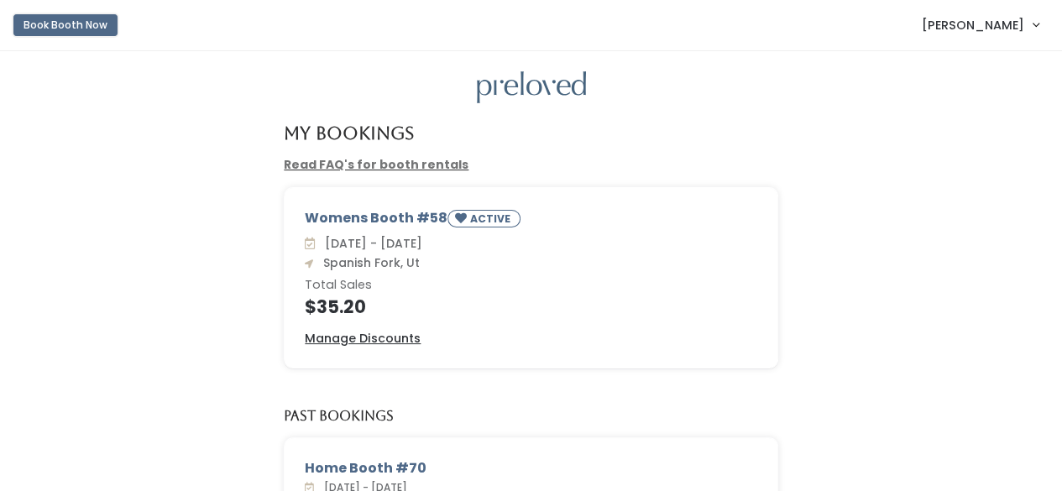
click at [28, 19] on button "Book Booth Now" at bounding box center [65, 25] width 104 height 22
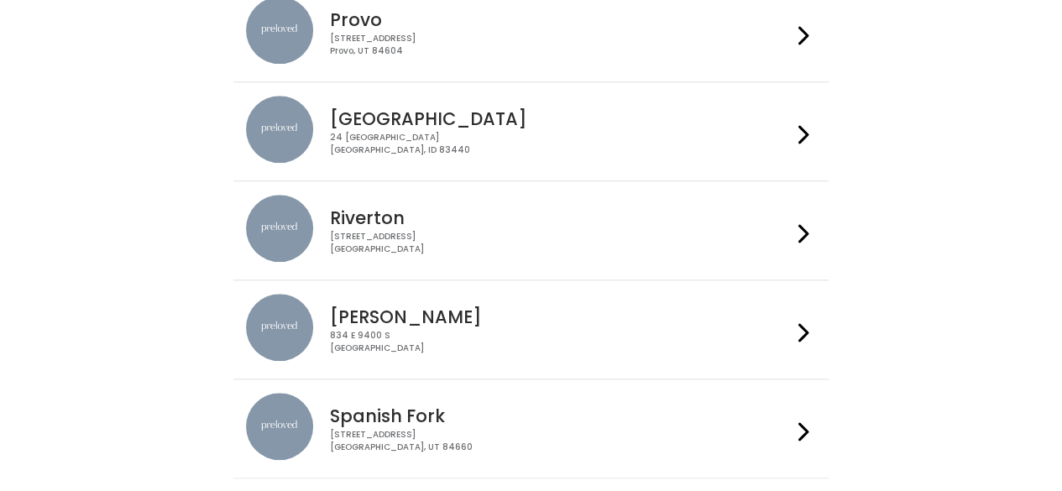
scroll to position [588, 0]
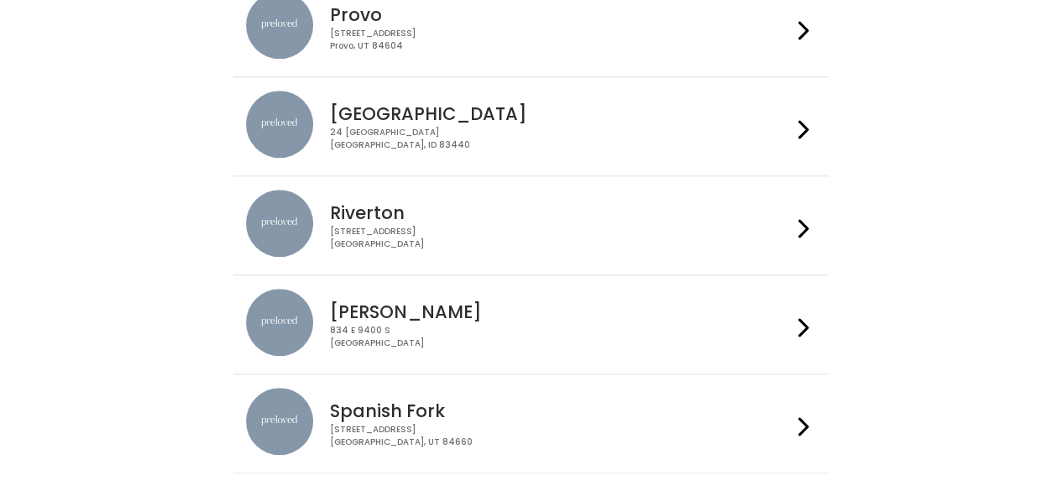
click at [397, 418] on h4 "Spanish Fork" at bounding box center [561, 410] width 462 height 19
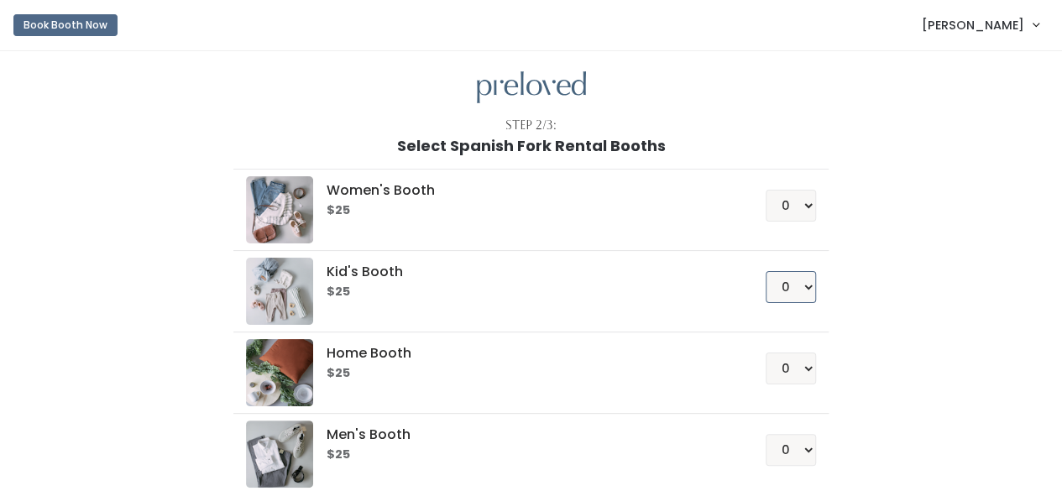
click at [803, 276] on select "0 1 2 3 4" at bounding box center [791, 287] width 50 height 32
select select "1"
click at [766, 271] on select "0 1 2 3 4" at bounding box center [791, 287] width 50 height 32
click at [845, 301] on div "Women's Booth $25 0 1 2 3 4 Kid's Booth $25 0 1 2 3 4 0" at bounding box center [531, 352] width 923 height 396
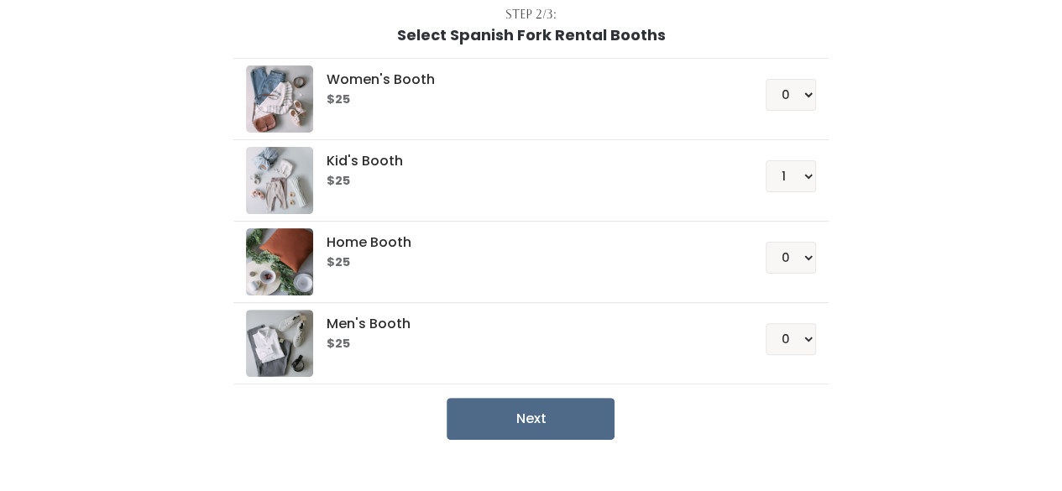
scroll to position [139, 0]
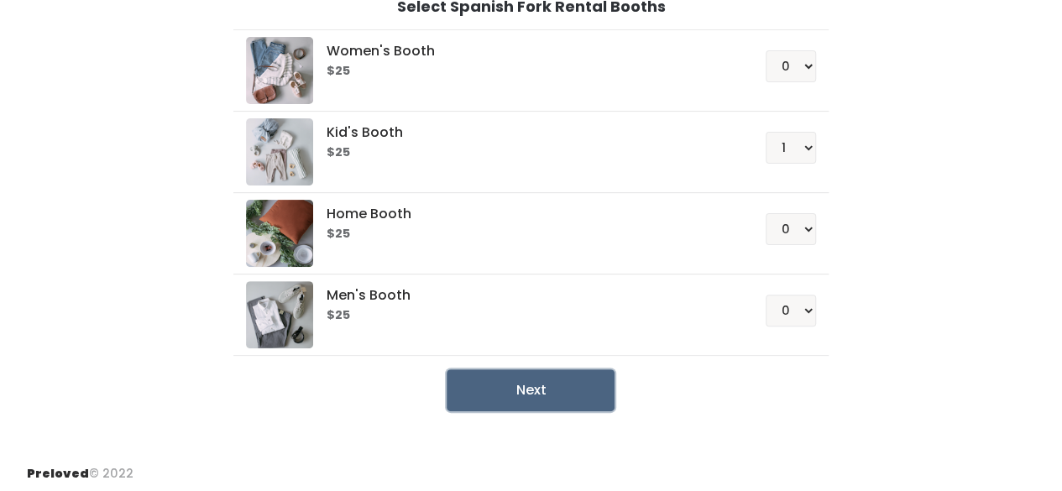
click at [500, 374] on button "Next" at bounding box center [531, 390] width 168 height 42
